Goal: Task Accomplishment & Management: Complete application form

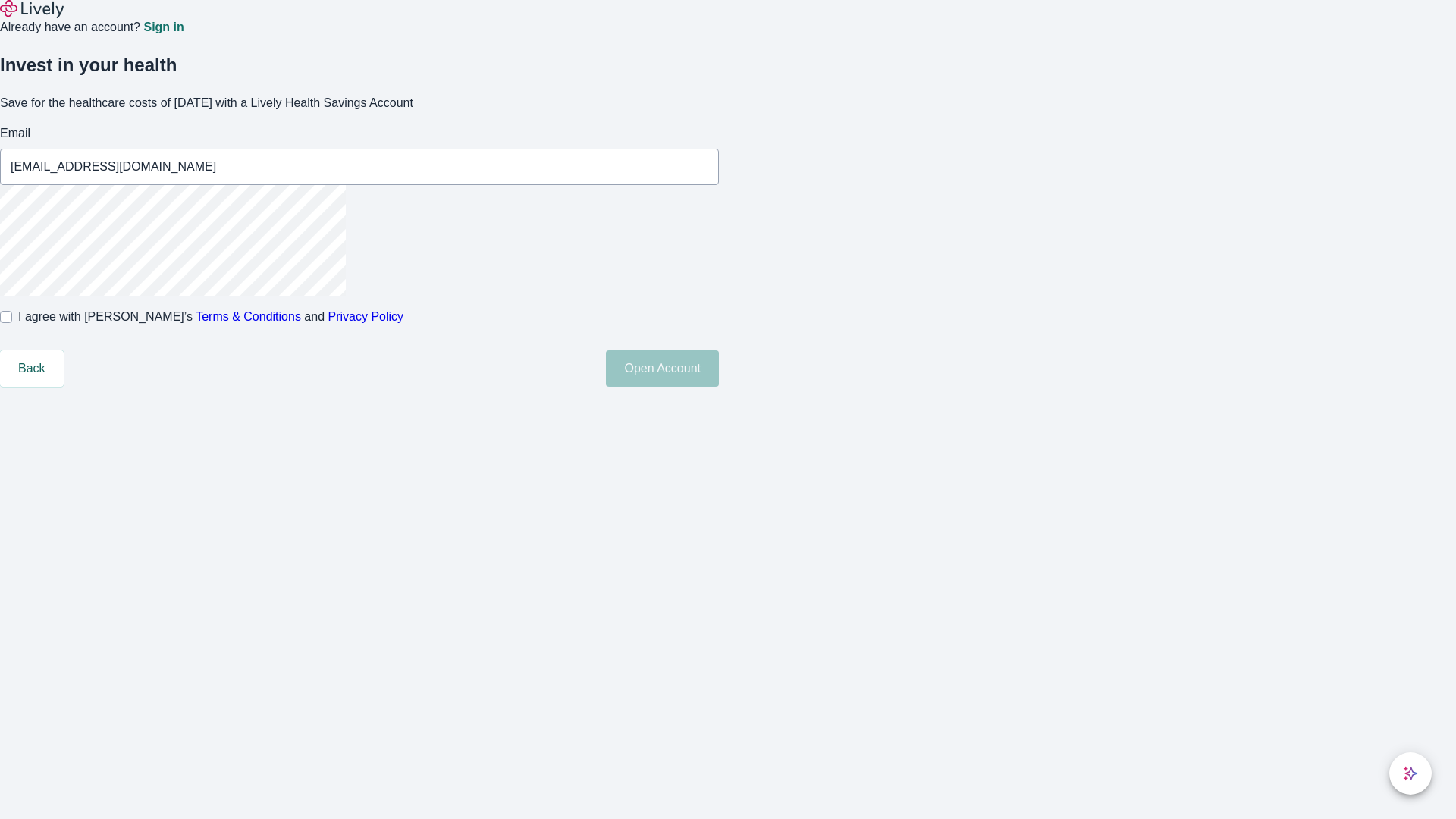
click at [12, 323] on input "I agree with Lively’s Terms & Conditions and Privacy Policy" at bounding box center [6, 317] width 12 height 12
checkbox input "true"
click at [719, 387] on button "Open Account" at bounding box center [662, 368] width 113 height 36
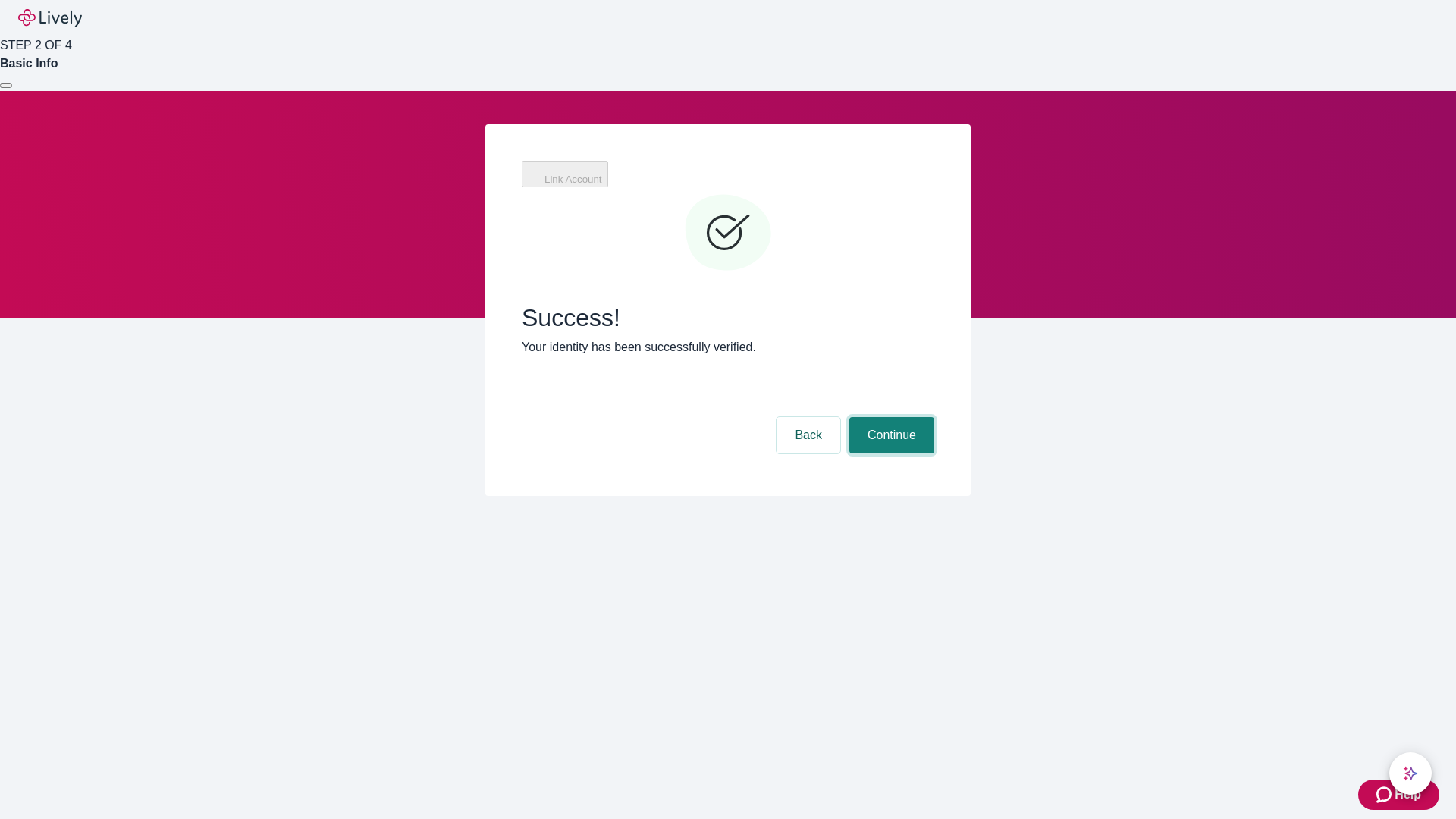
click at [890, 417] on button "Continue" at bounding box center [892, 435] width 85 height 36
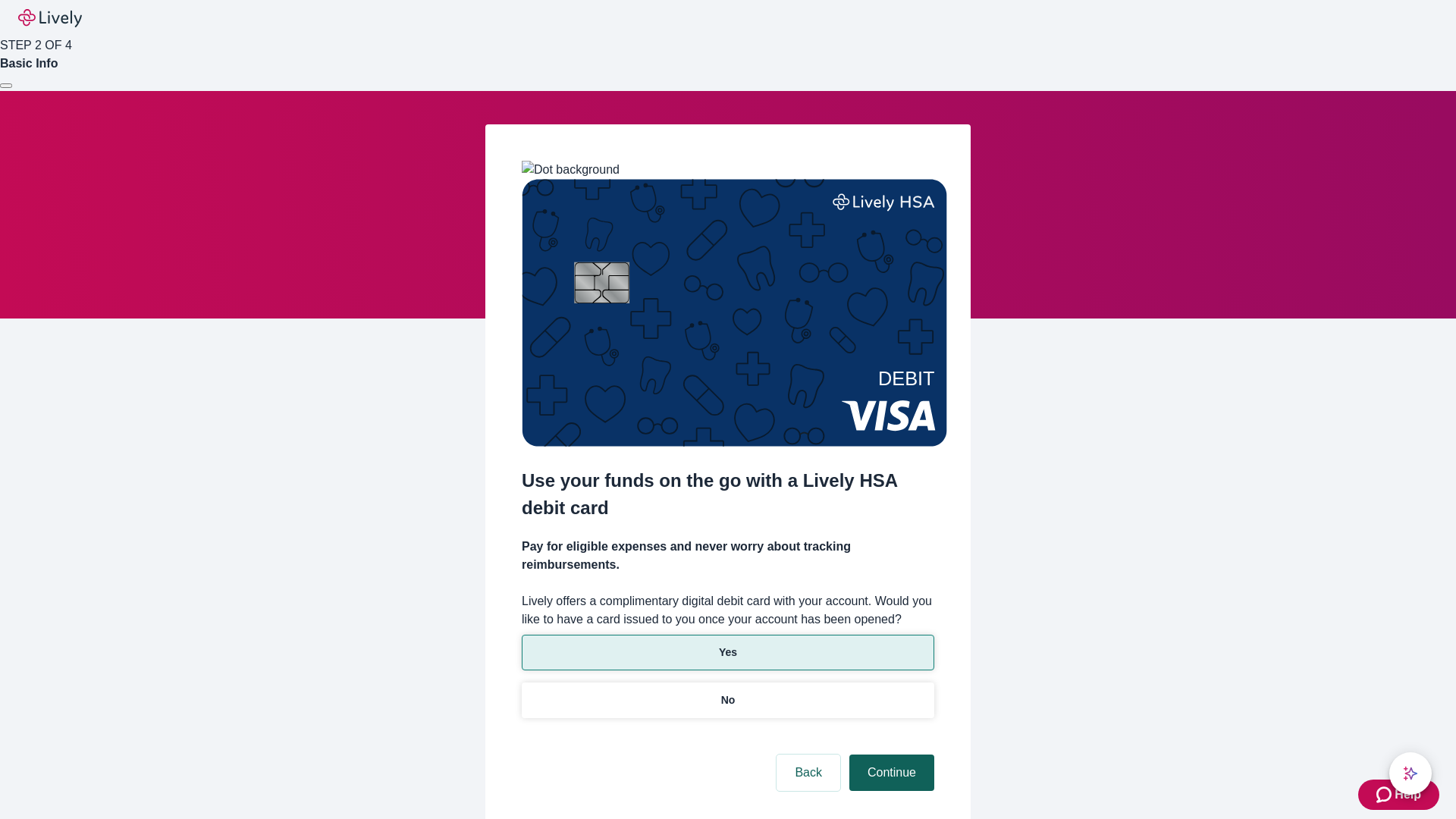
click at [727, 693] on p "No" at bounding box center [729, 700] width 15 height 16
click at [890, 755] on button "Continue" at bounding box center [892, 773] width 85 height 36
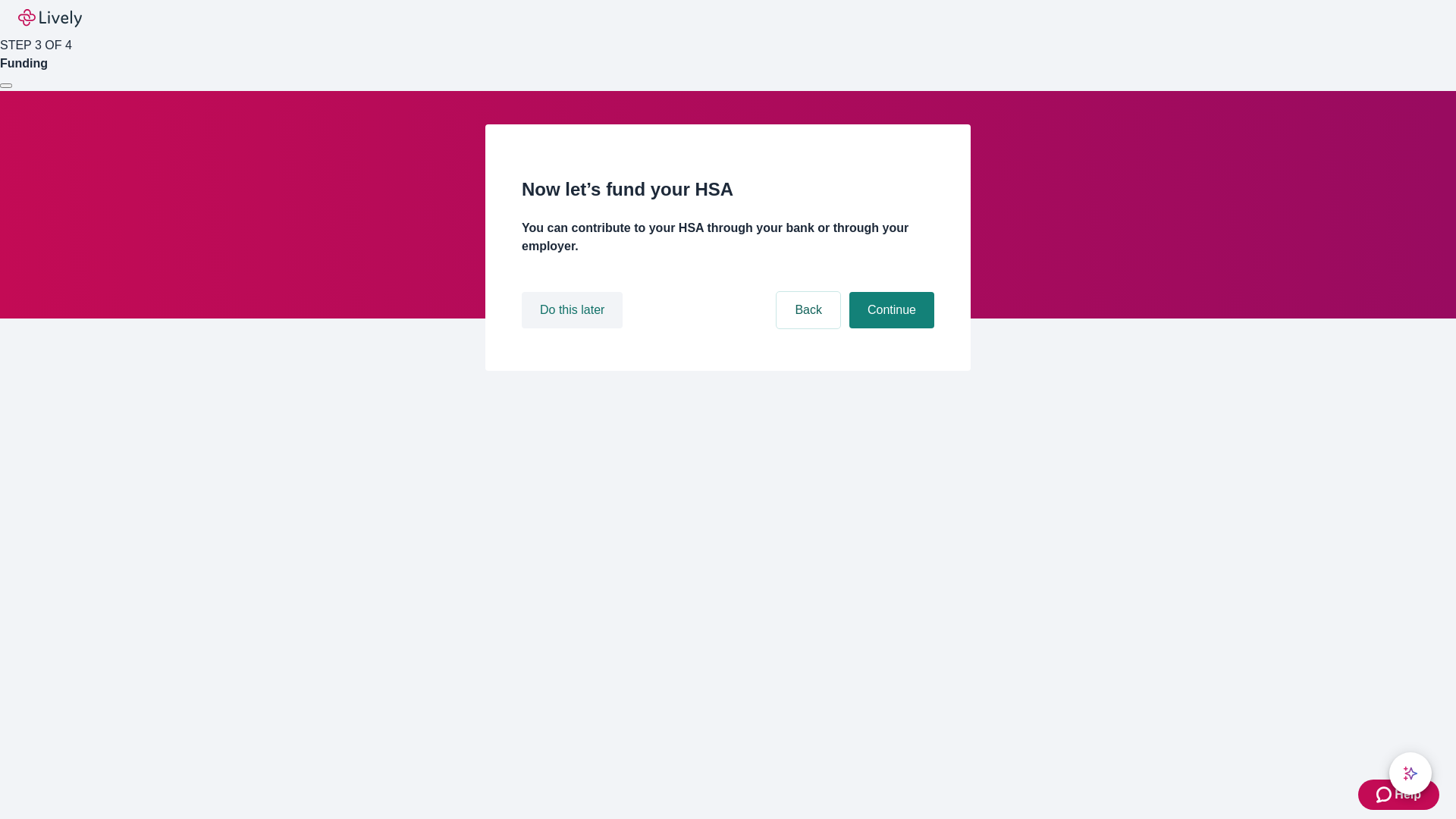
click at [574, 329] on button "Do this later" at bounding box center [571, 309] width 101 height 36
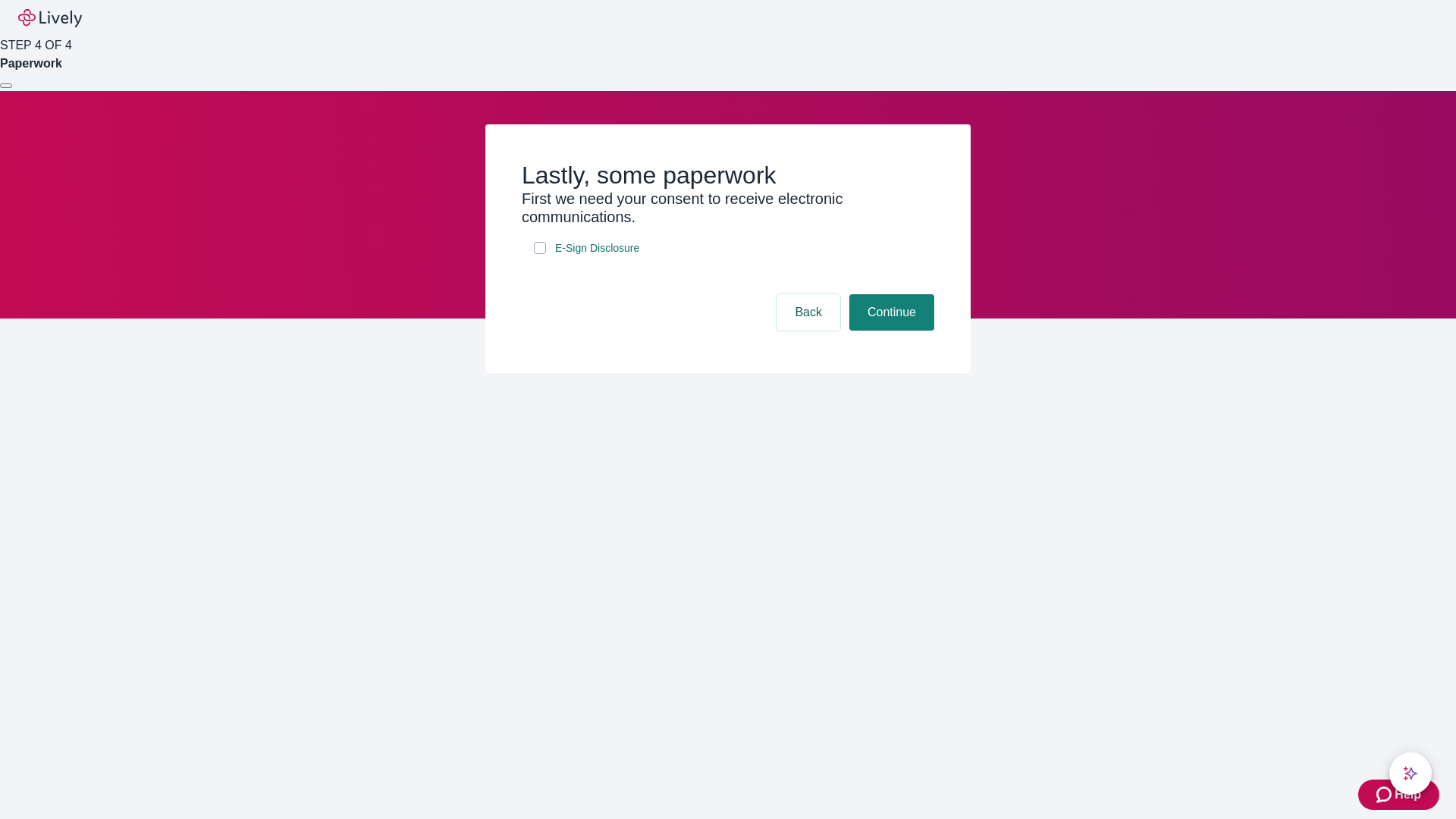
click at [540, 254] on input "E-Sign Disclosure" at bounding box center [540, 247] width 12 height 12
checkbox input "true"
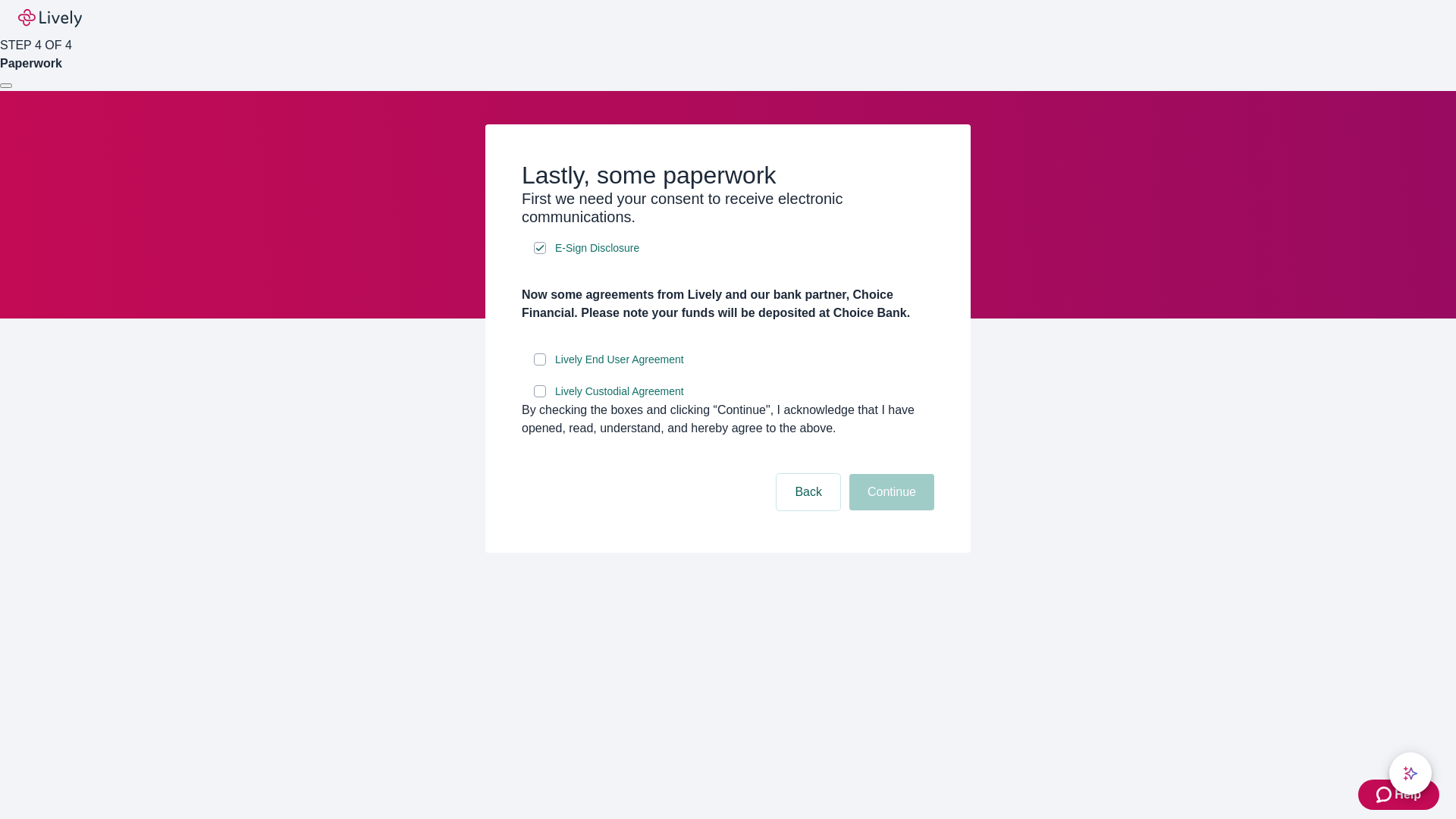
click at [540, 366] on input "Lively End User Agreement" at bounding box center [540, 359] width 12 height 12
checkbox input "true"
click at [540, 397] on input "Lively Custodial Agreement" at bounding box center [540, 391] width 12 height 12
checkbox input "true"
click at [890, 510] on button "Continue" at bounding box center [892, 492] width 85 height 36
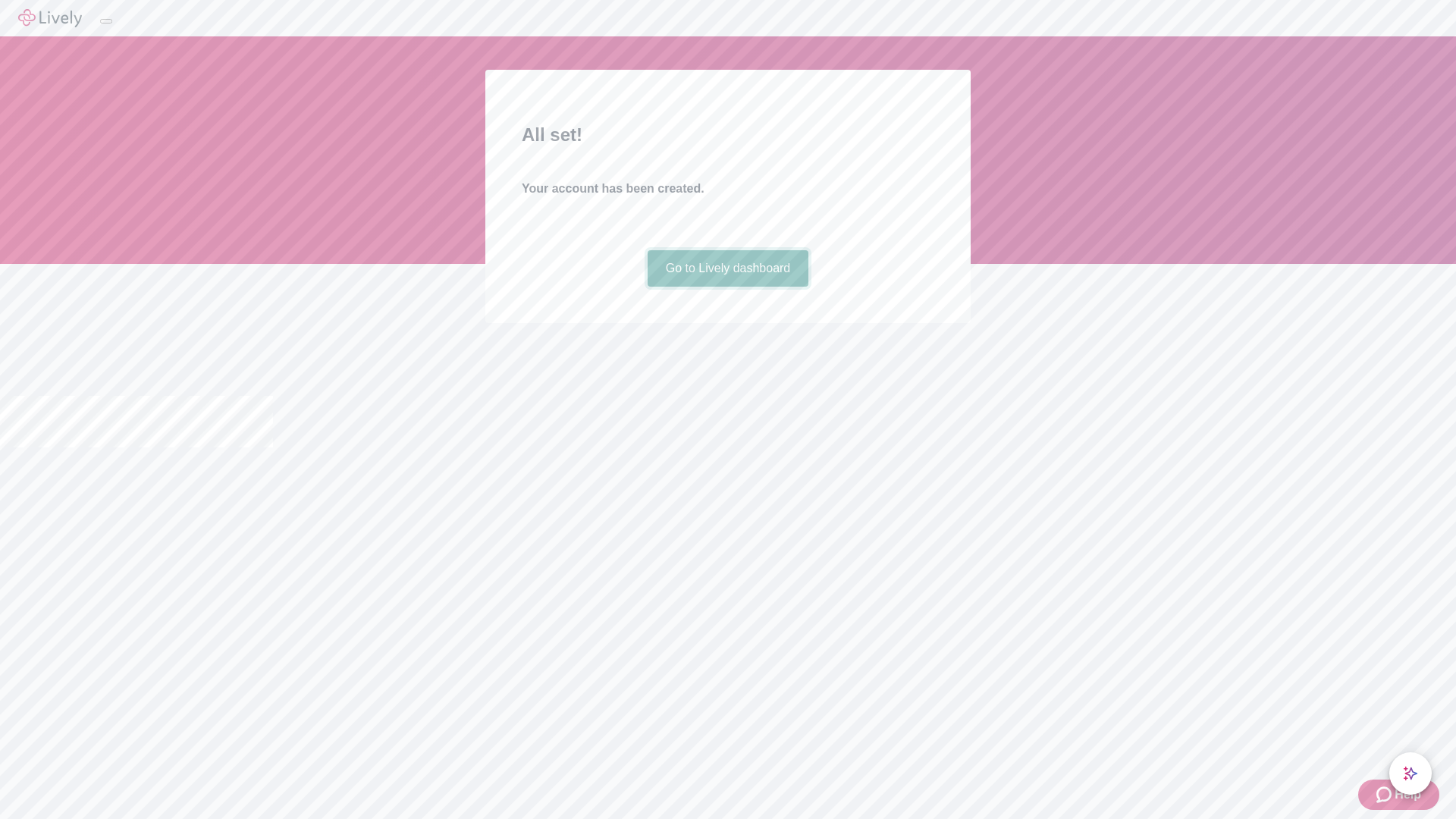
click at [727, 287] on link "Go to Lively dashboard" at bounding box center [728, 268] width 161 height 36
